Goal: Information Seeking & Learning: Learn about a topic

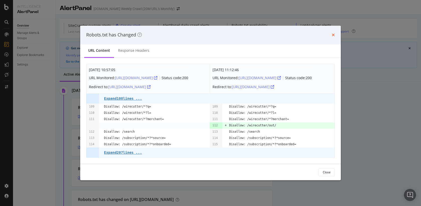
click at [333, 35] on icon "times" at bounding box center [333, 35] width 3 height 4
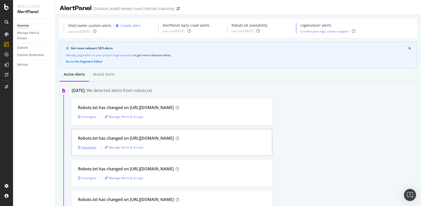
click at [94, 147] on div "Investigate" at bounding box center [87, 147] width 19 height 4
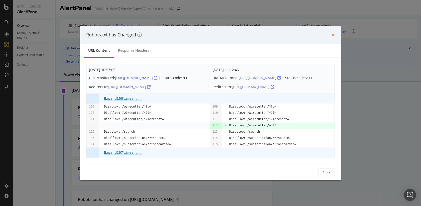
click at [333, 36] on icon "times" at bounding box center [333, 35] width 3 height 4
